Goal: Navigation & Orientation: Understand site structure

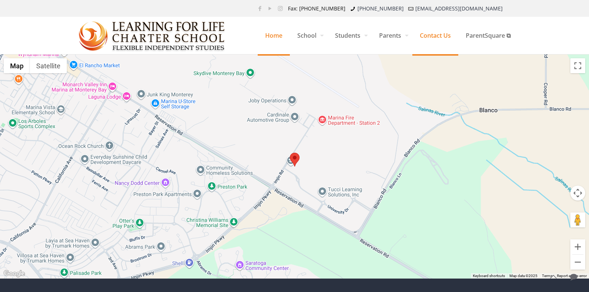
click at [261, 33] on span "Home" at bounding box center [274, 35] width 32 height 22
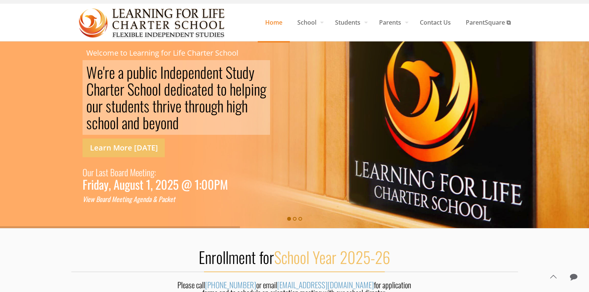
scroll to position [15, 0]
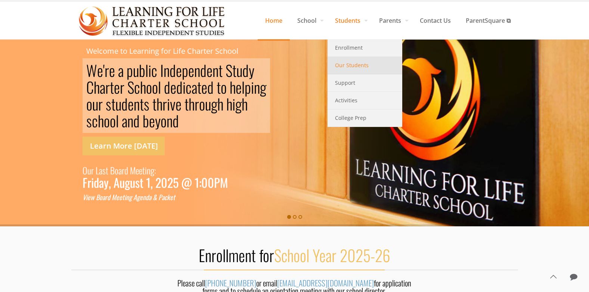
click at [338, 68] on span "Our Students" at bounding box center [352, 65] width 34 height 10
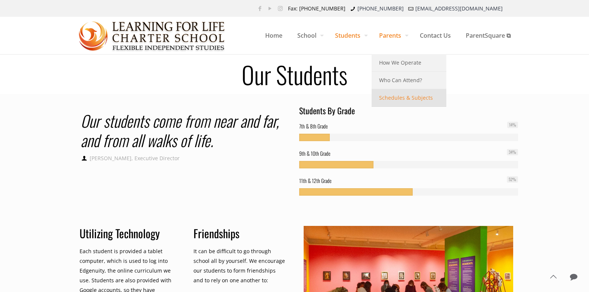
click at [394, 95] on span "Schedules & Subjects" at bounding box center [406, 98] width 54 height 10
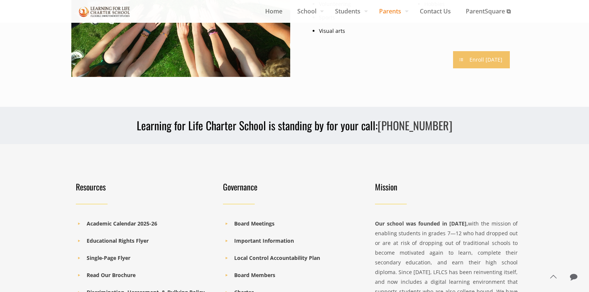
scroll to position [839, 0]
